Goal: Information Seeking & Learning: Compare options

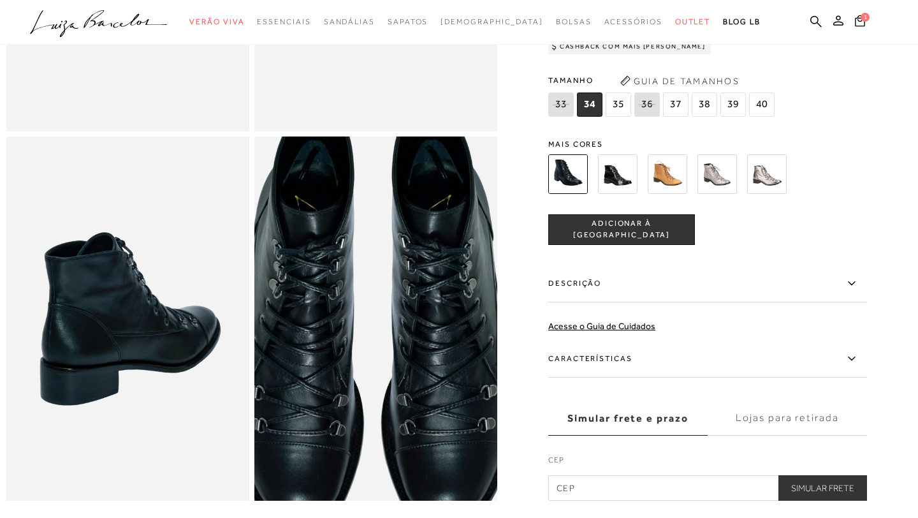
scroll to position [369, 0]
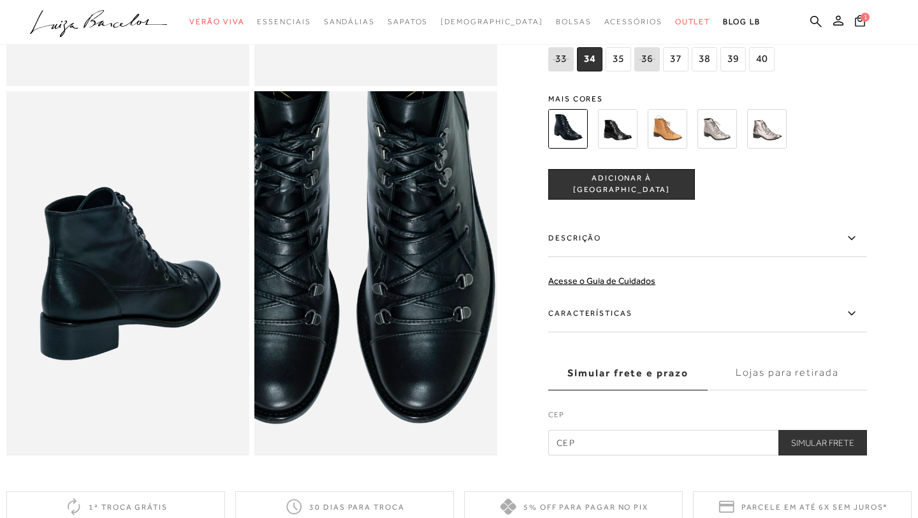
click at [401, 339] on img at bounding box center [351, 207] width 486 height 729
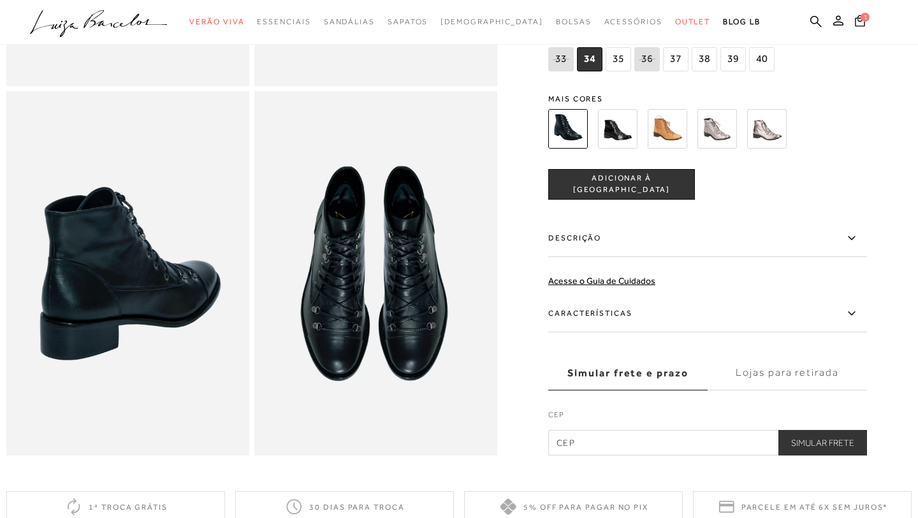
click at [416, 274] on img at bounding box center [375, 273] width 243 height 365
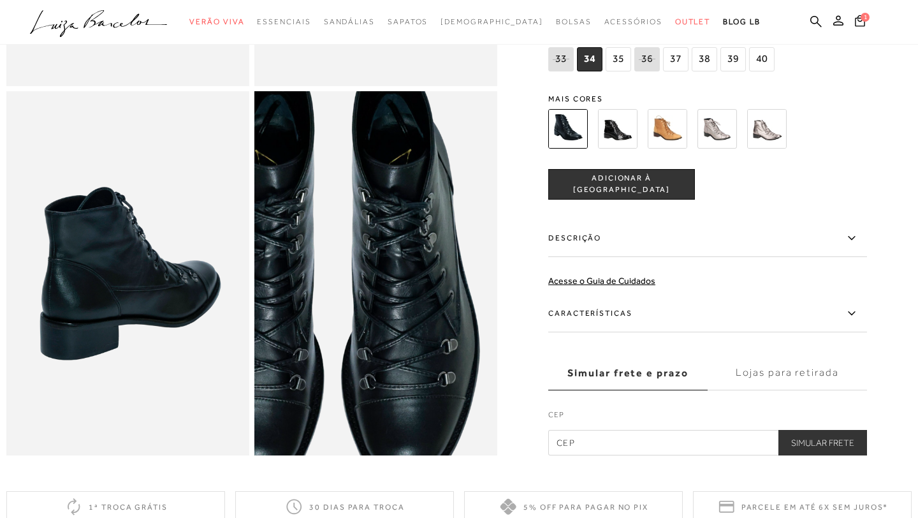
click at [416, 274] on img at bounding box center [336, 272] width 486 height 729
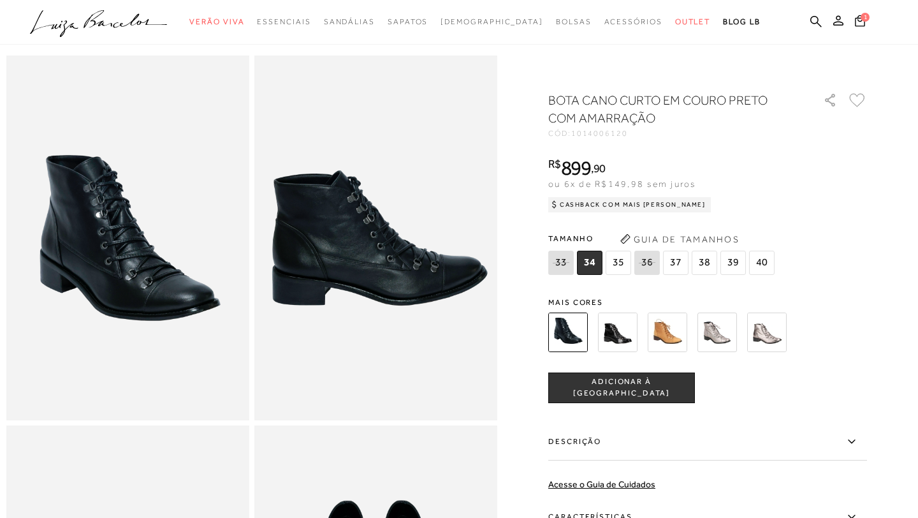
scroll to position [34, 0]
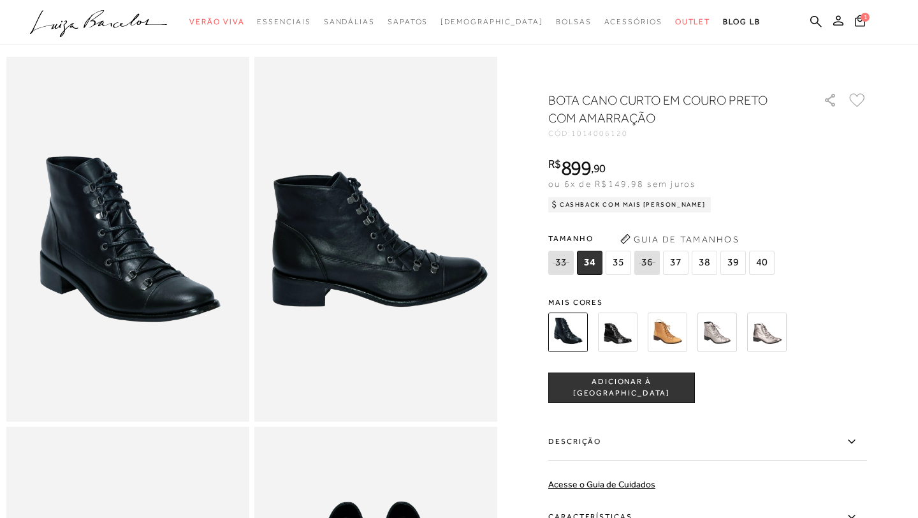
click at [675, 339] on img at bounding box center [668, 333] width 40 height 40
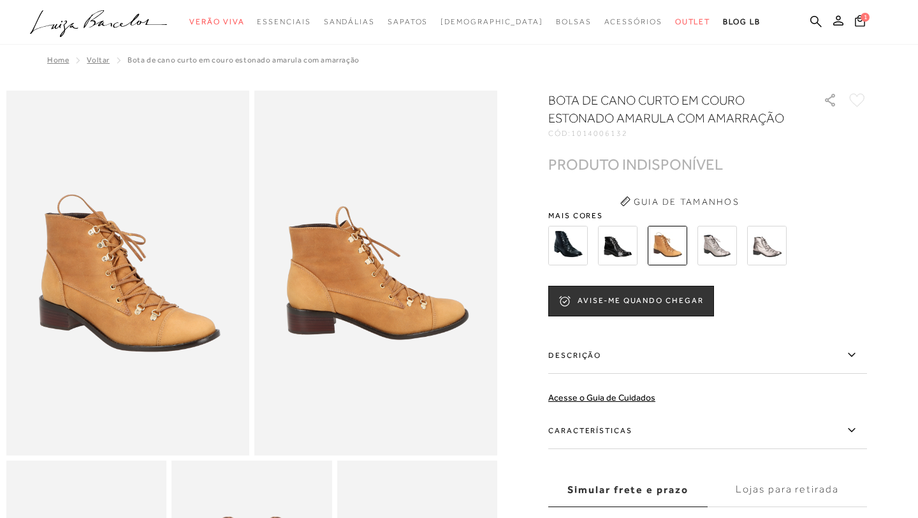
click at [710, 251] on img at bounding box center [718, 246] width 40 height 40
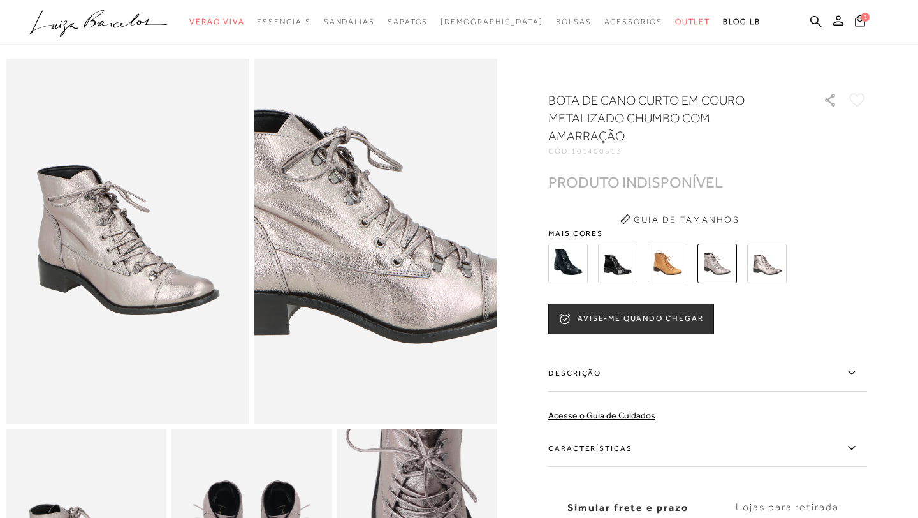
scroll to position [29, 0]
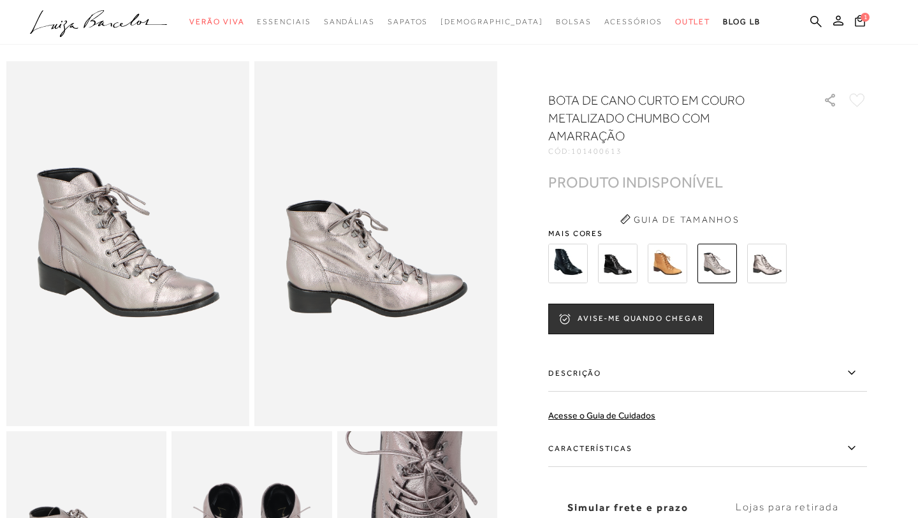
click at [573, 268] on img at bounding box center [569, 264] width 40 height 40
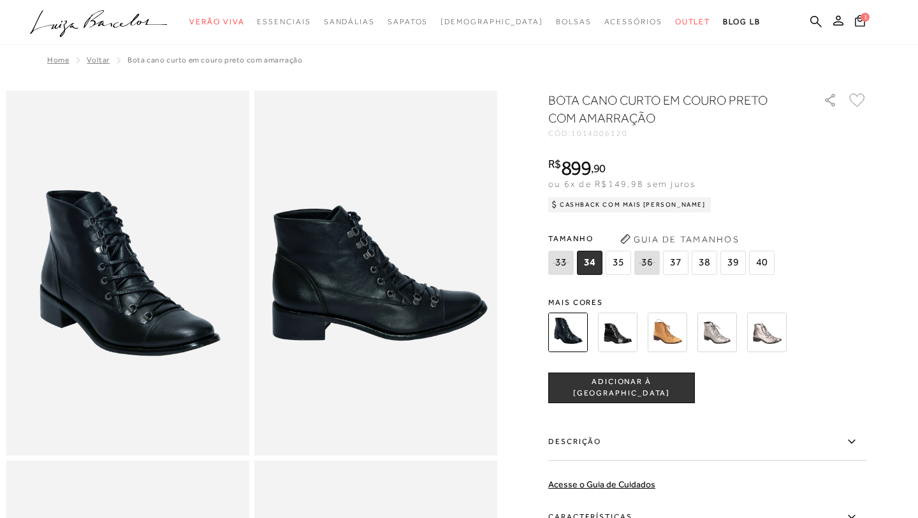
click at [620, 332] on img at bounding box center [618, 333] width 40 height 40
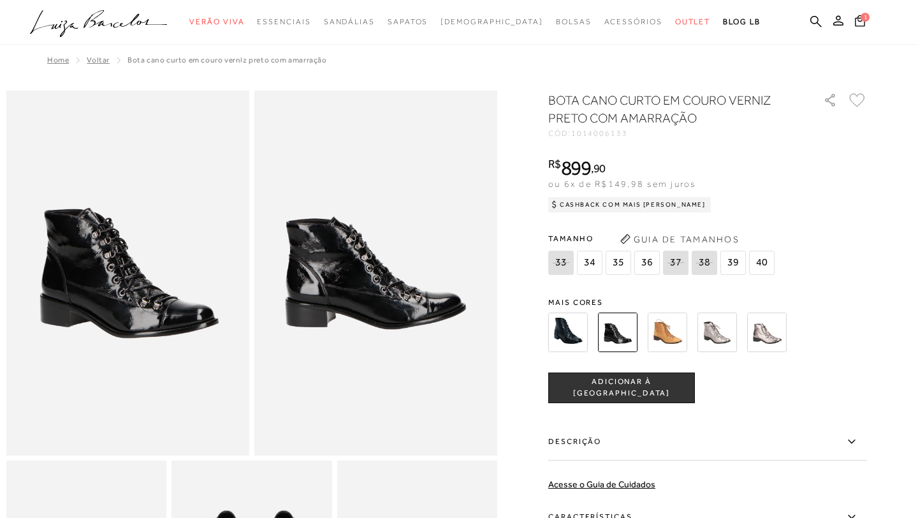
click at [571, 286] on div "BOTA CANO CURTO EM COURO VERNIZ PRETO COM AMARRAÇÃO CÓD: 1014006133 × É necessá…" at bounding box center [708, 375] width 319 height 568
click at [568, 336] on img at bounding box center [569, 333] width 40 height 40
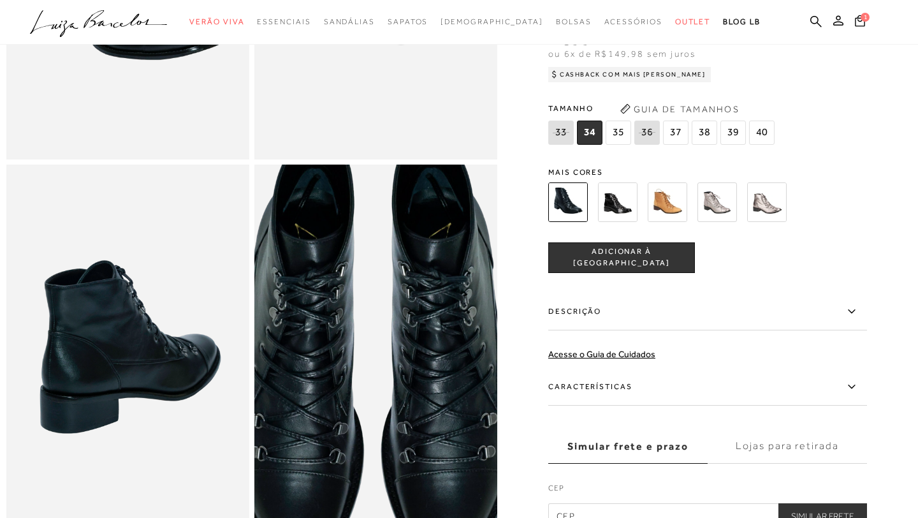
scroll to position [295, 0]
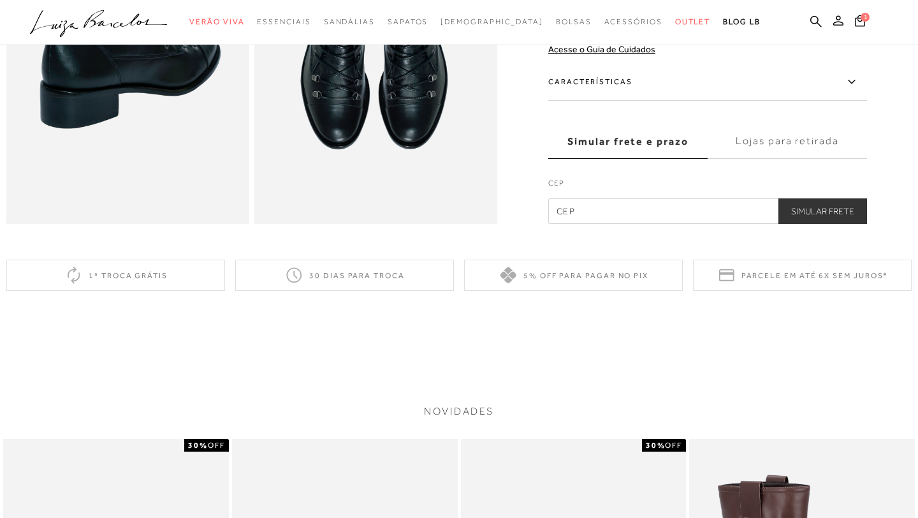
click at [701, 82] on label "Características" at bounding box center [708, 82] width 319 height 37
click at [0, 0] on input "Características" at bounding box center [0, 0] width 0 height 0
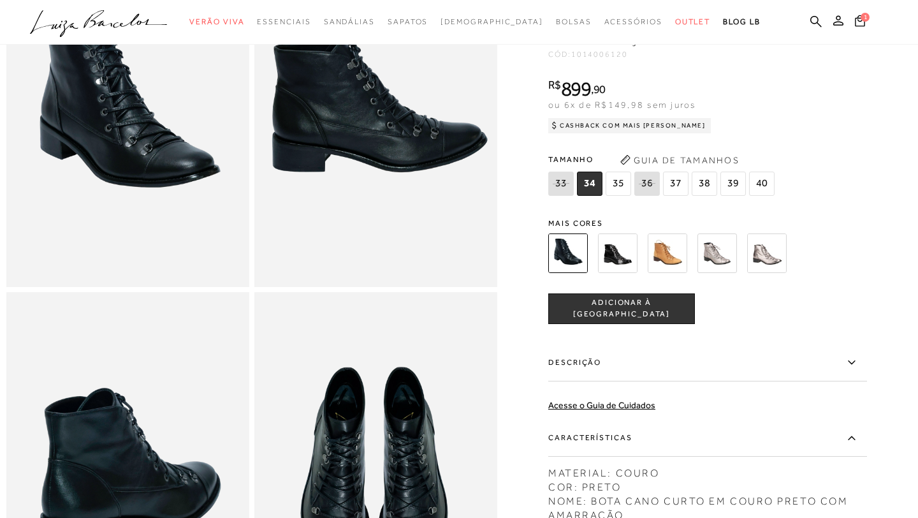
scroll to position [170, 0]
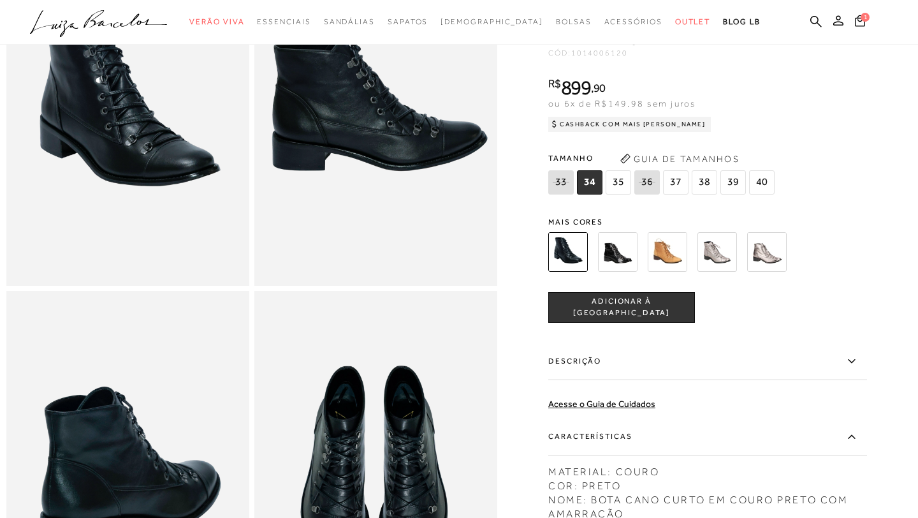
click at [877, 269] on div at bounding box center [459, 288] width 906 height 734
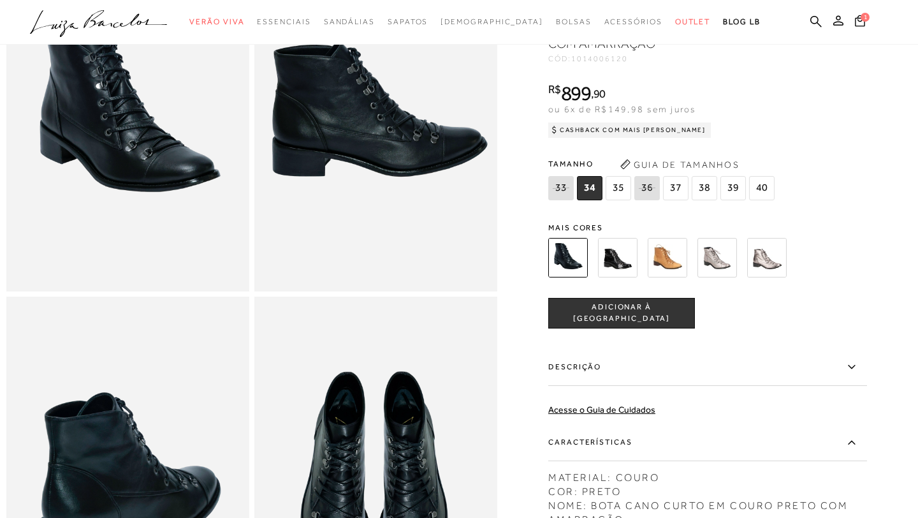
scroll to position [163, 0]
